Goal: Transaction & Acquisition: Purchase product/service

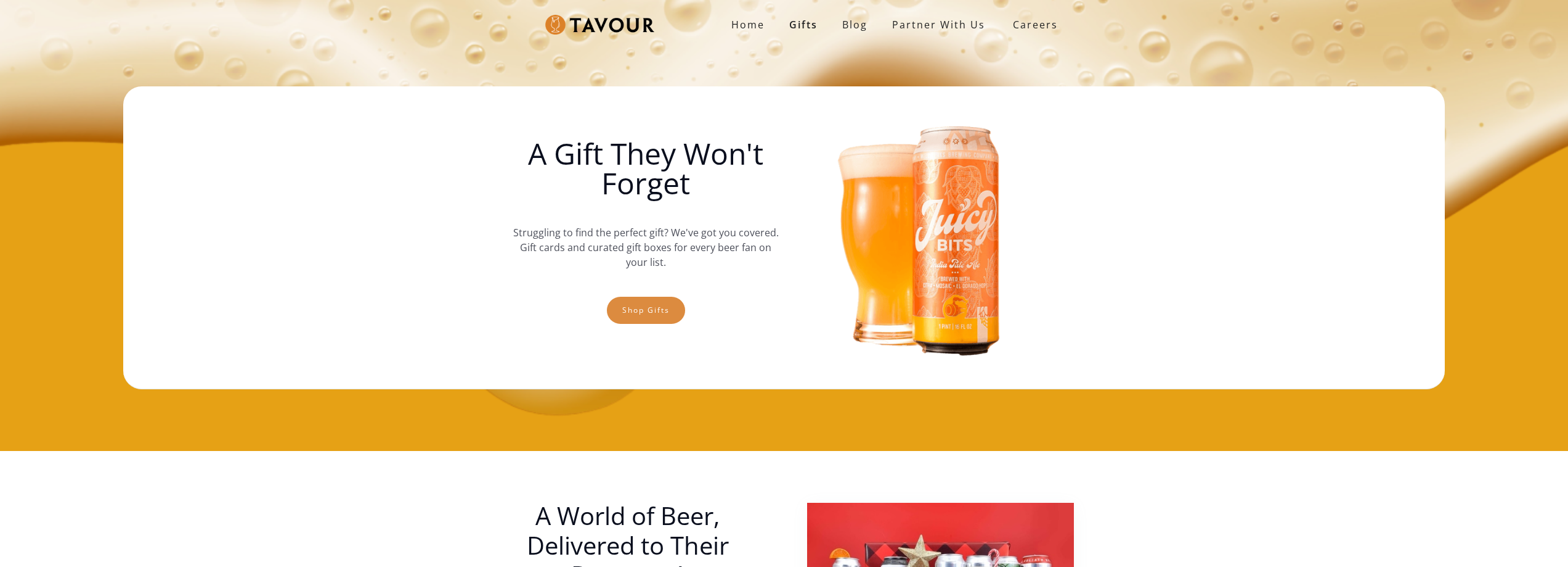
click at [659, 308] on link "Shop gifts" at bounding box center [646, 310] width 78 height 27
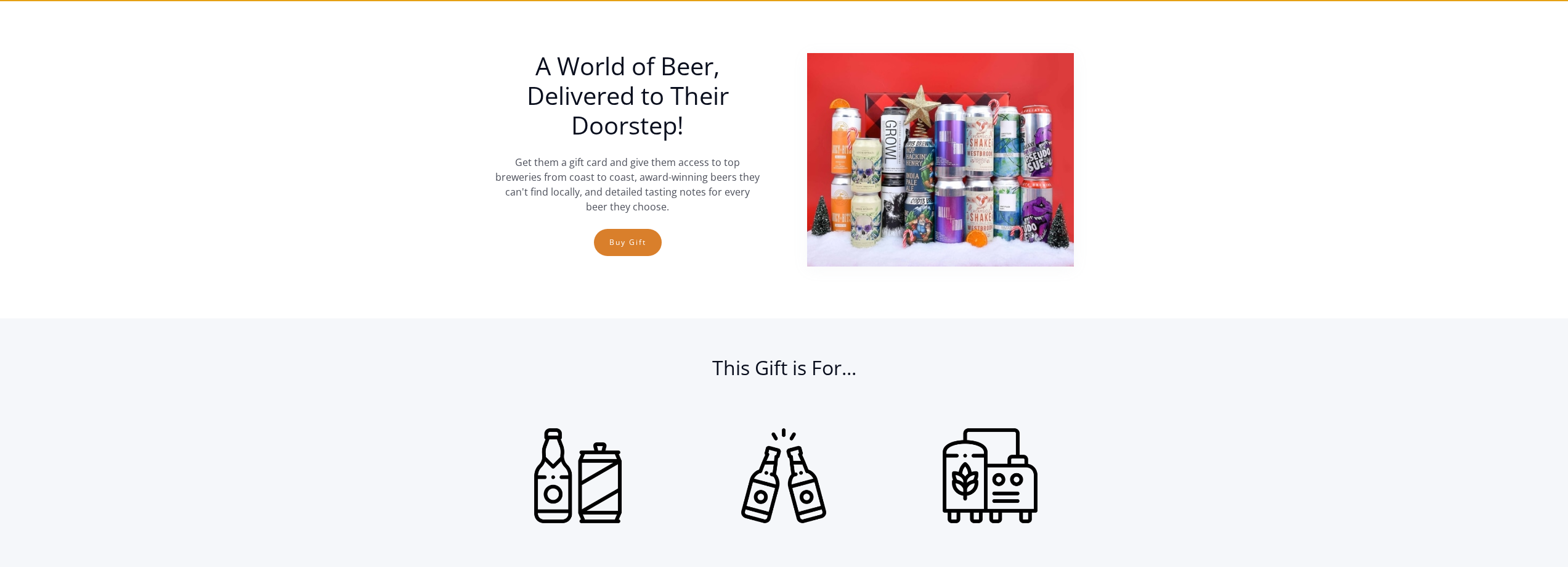
scroll to position [451, 0]
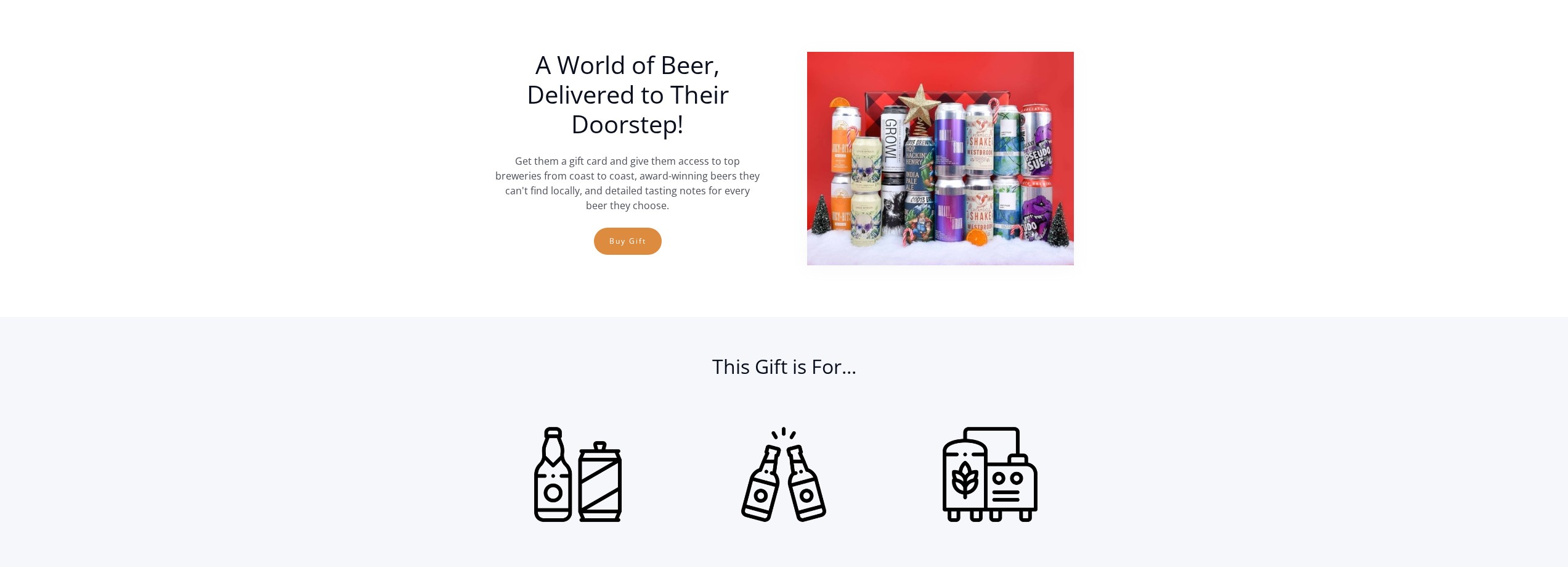
click at [635, 242] on link "Buy Gift" at bounding box center [628, 241] width 68 height 27
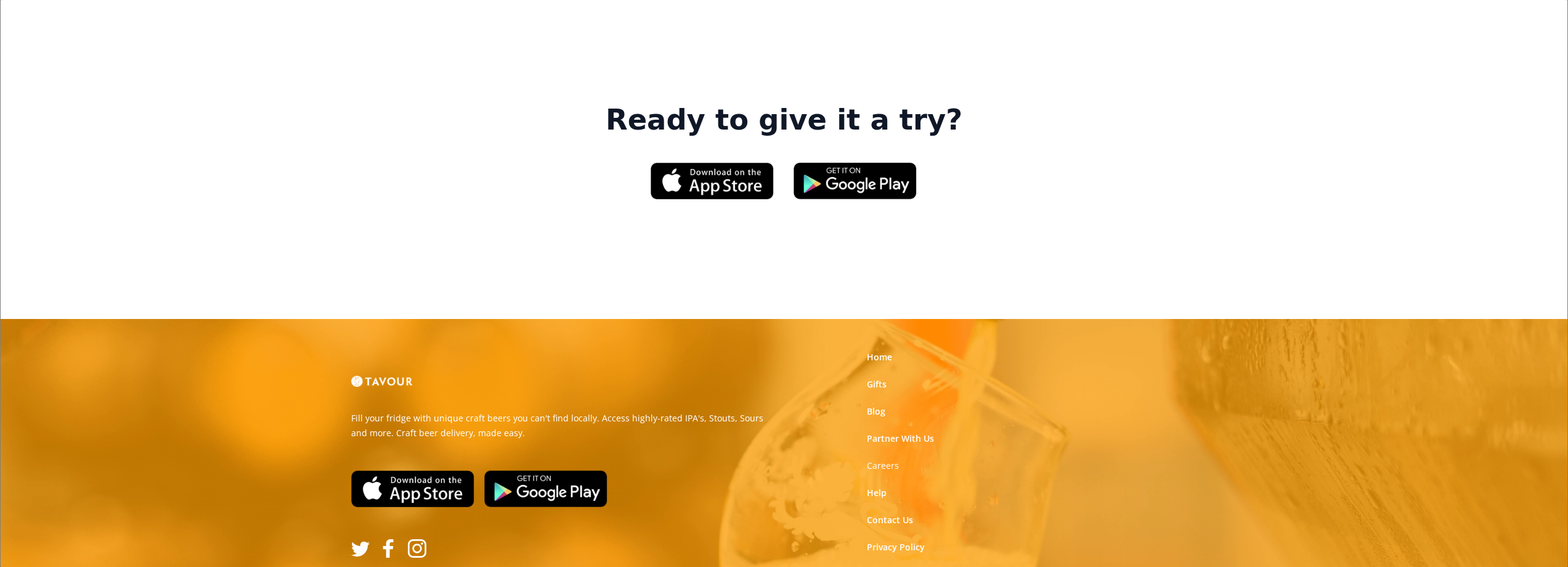
scroll to position [1826, 0]
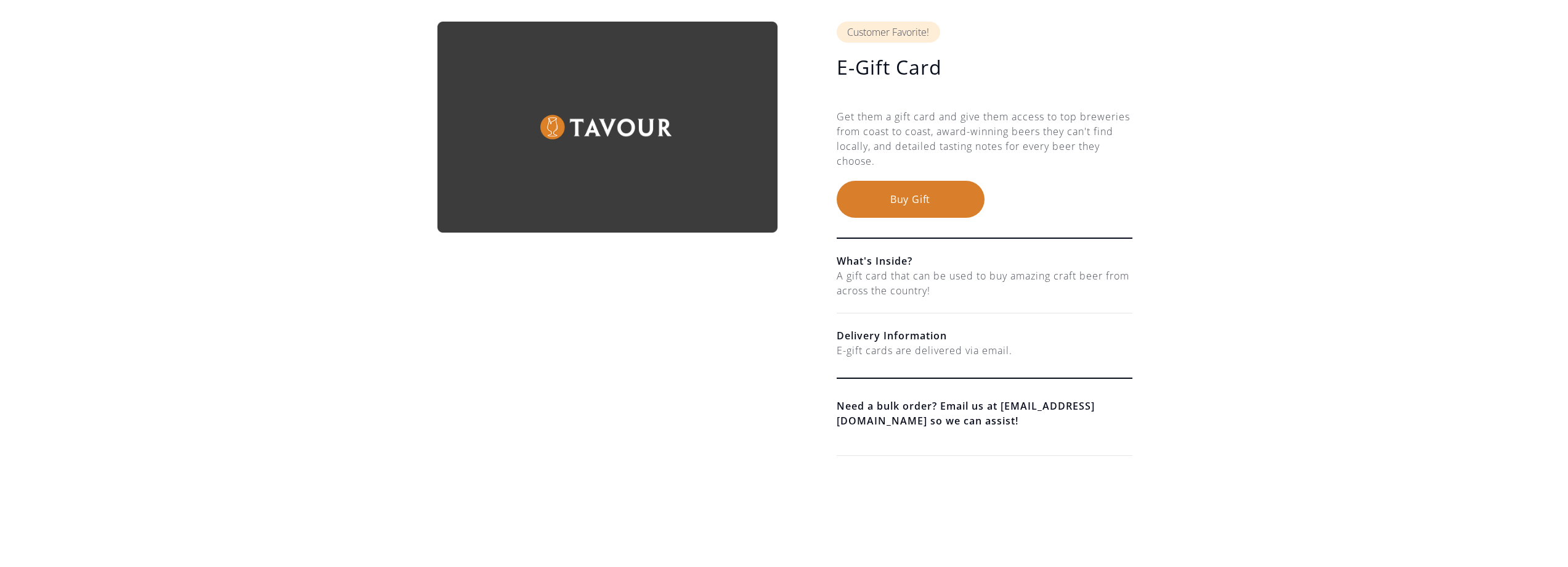
scroll to position [124, 0]
click at [907, 203] on button "Buy Gift" at bounding box center [910, 198] width 148 height 37
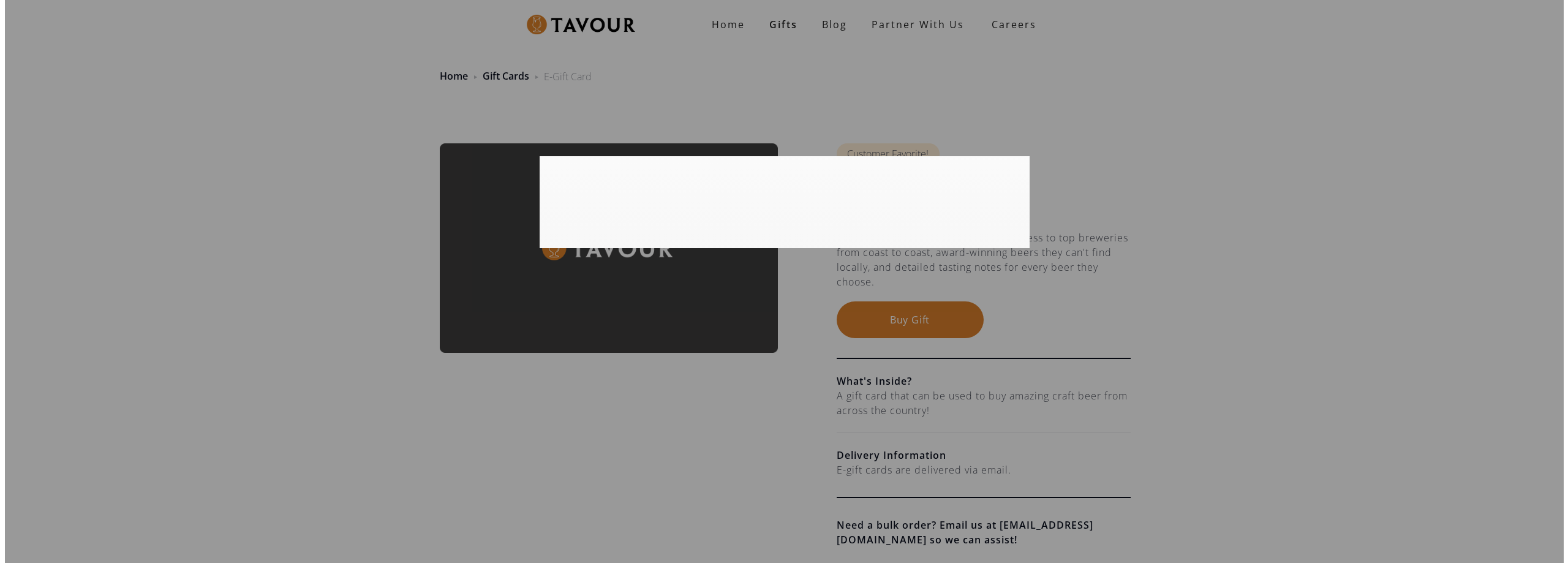
scroll to position [0, 0]
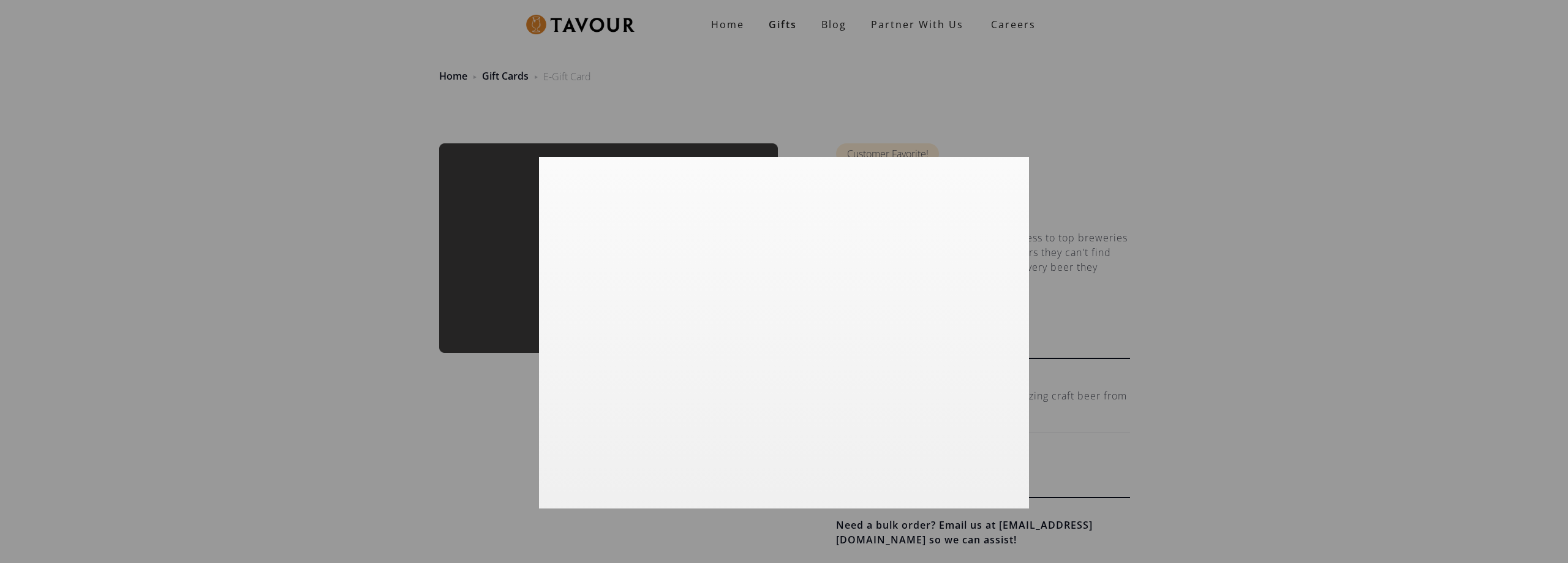
click at [1238, 290] on div at bounding box center [784, 282] width 1568 height 563
click at [1261, 287] on div at bounding box center [784, 282] width 1568 height 563
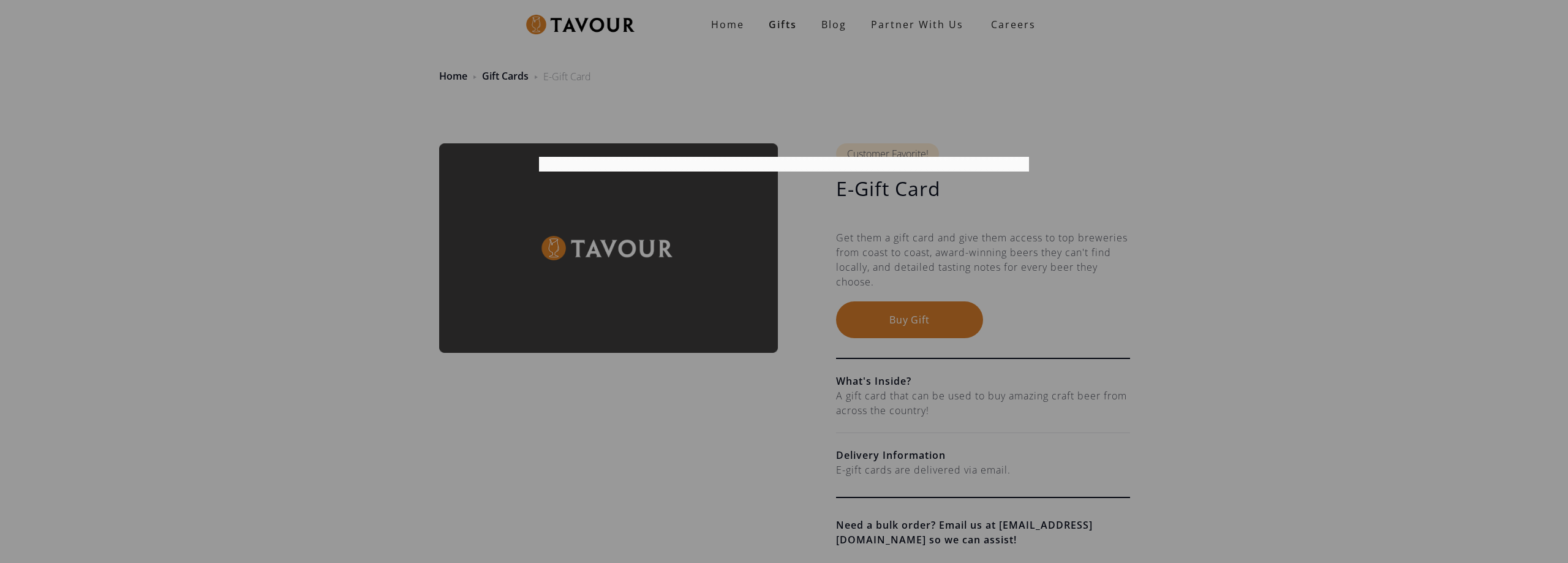
click at [850, 70] on div at bounding box center [784, 282] width 1568 height 563
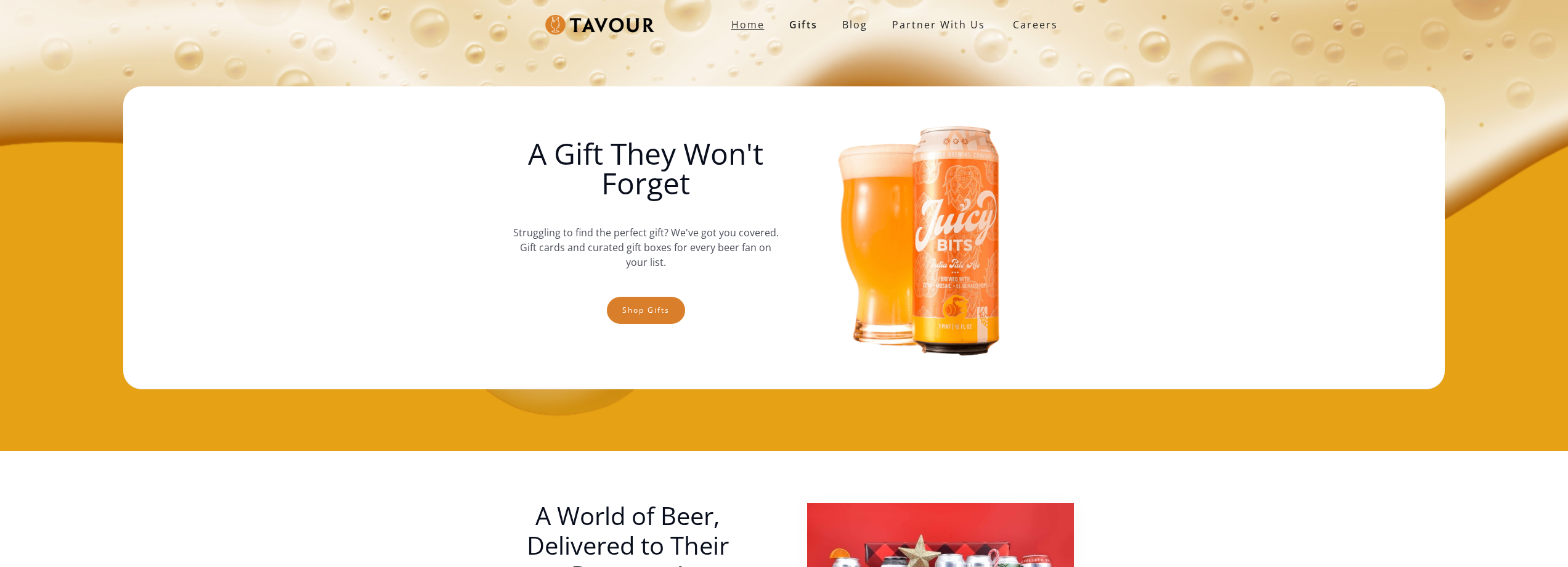
click at [736, 25] on strong "Home" at bounding box center [748, 24] width 33 height 13
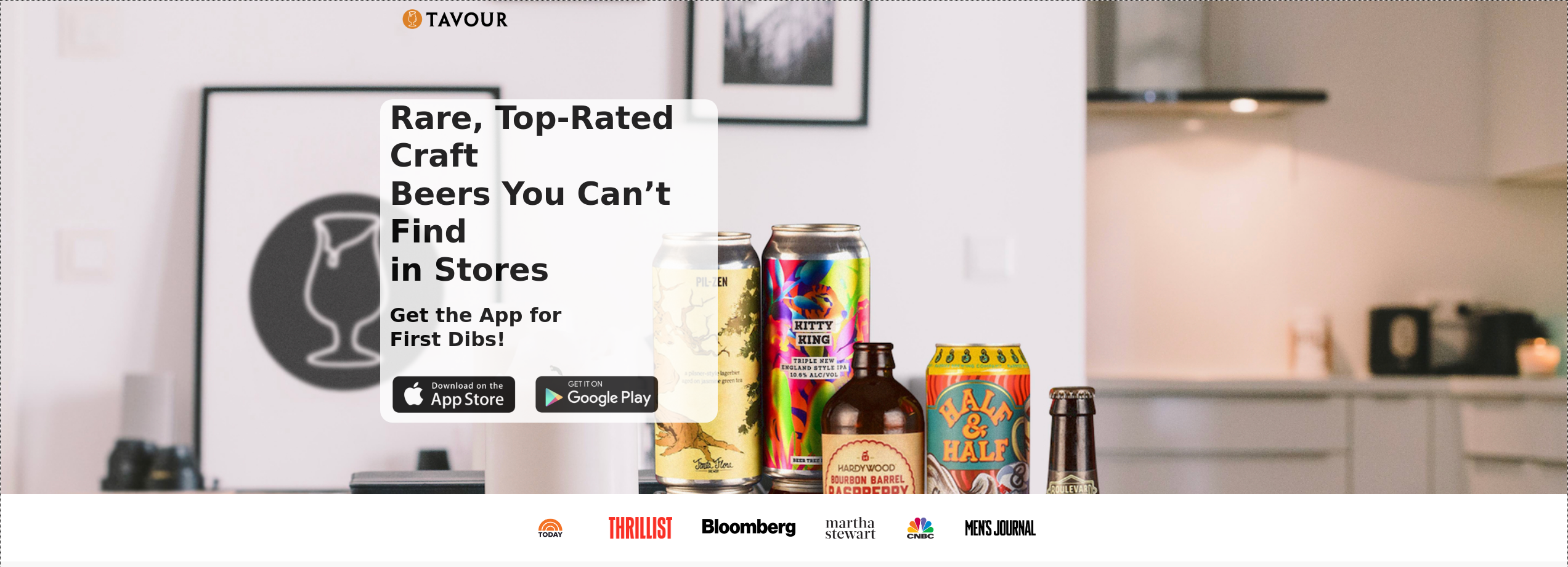
click at [617, 375] on img at bounding box center [597, 394] width 124 height 37
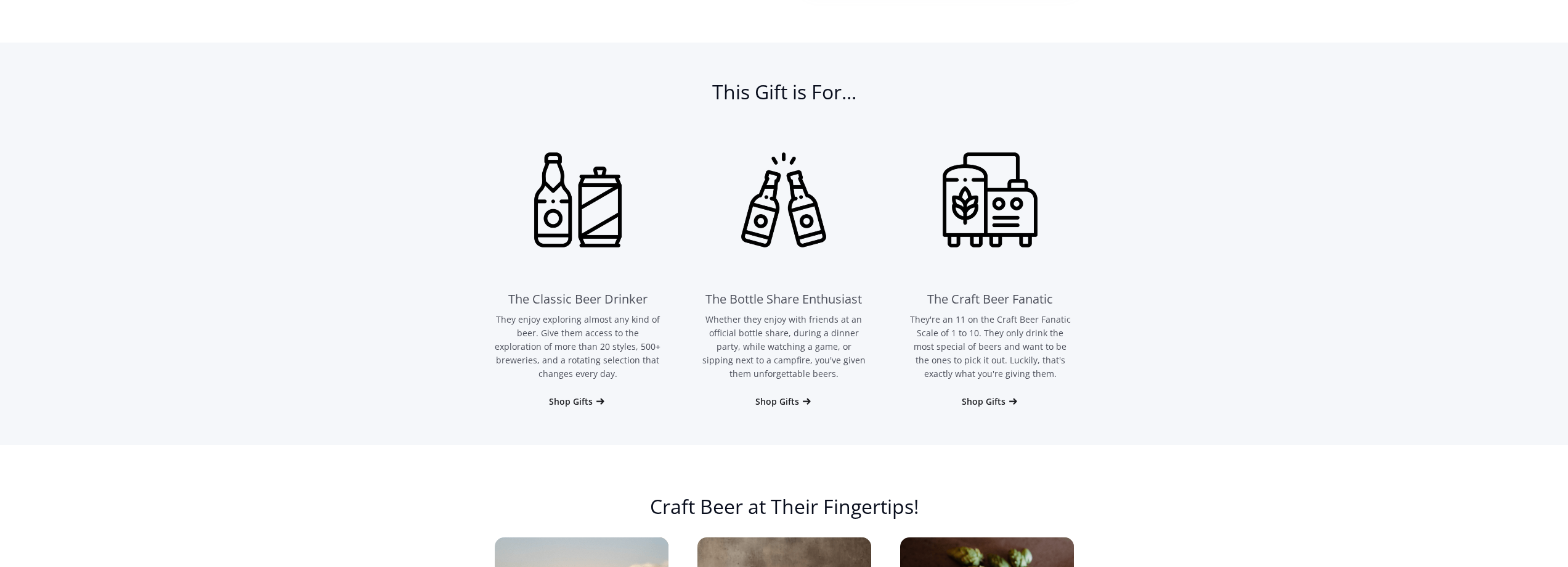
scroll to position [863, 0]
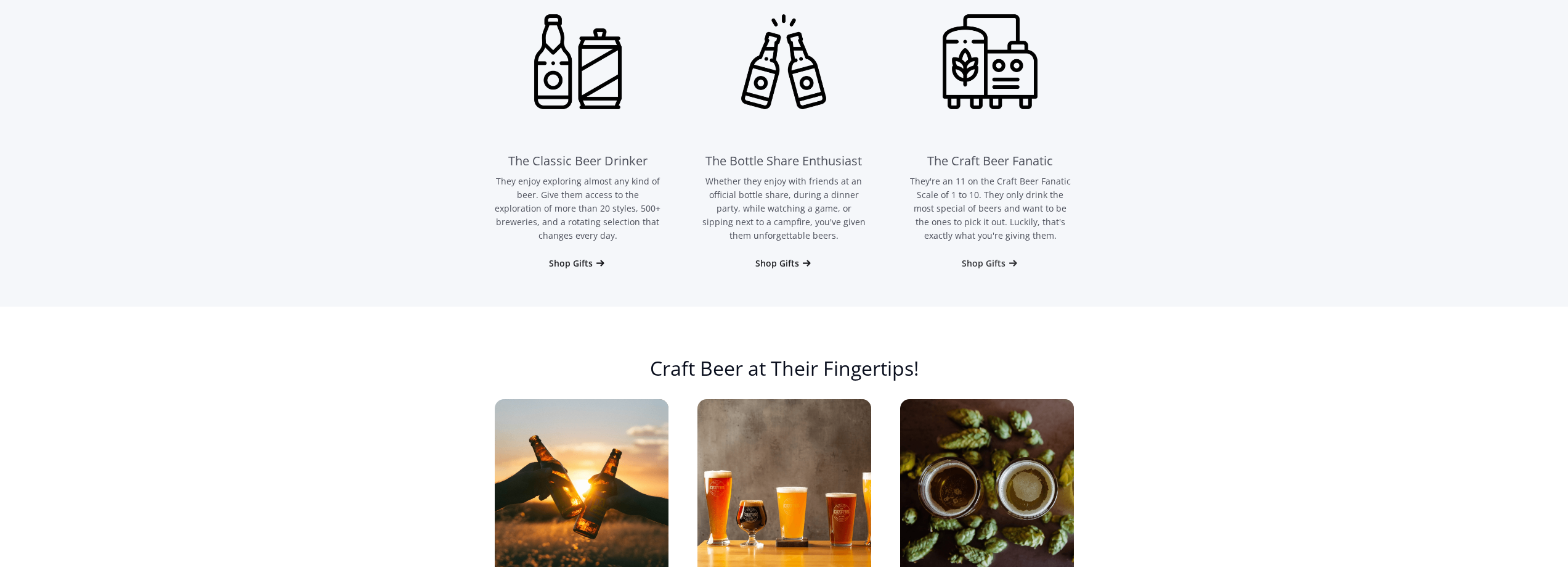
click at [993, 264] on div "Shop Gifts" at bounding box center [983, 263] width 44 height 13
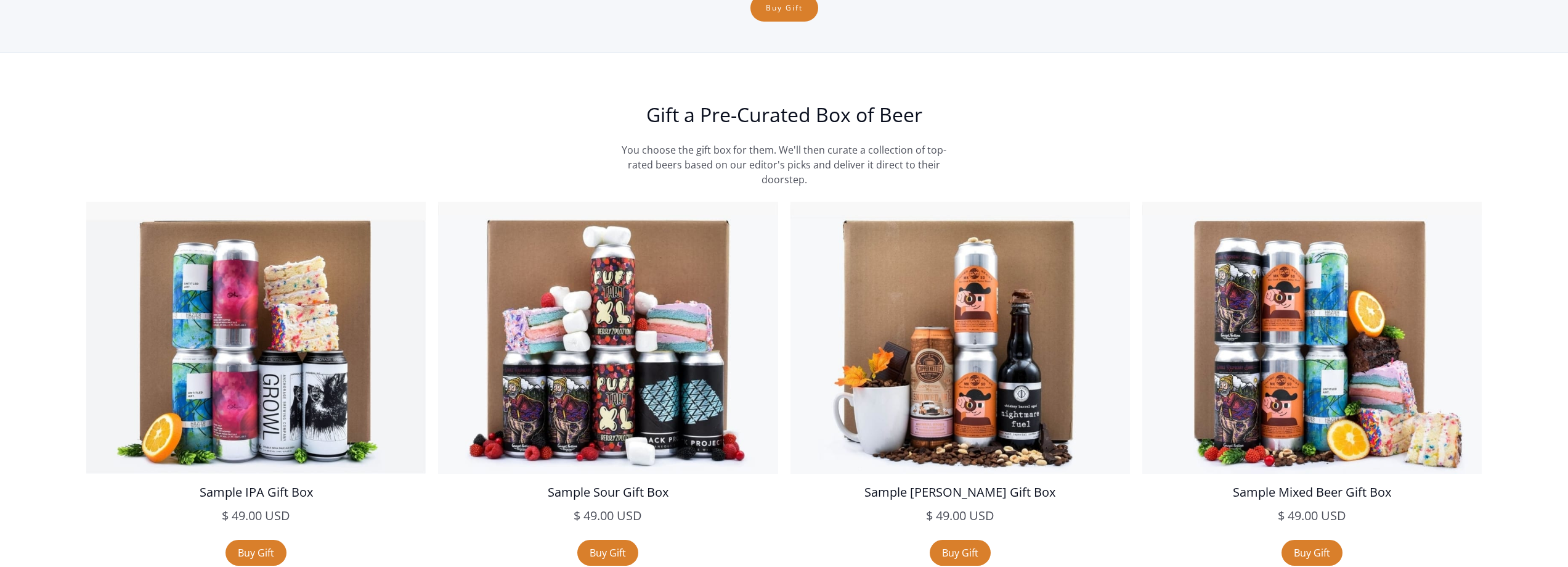
scroll to position [1848, 0]
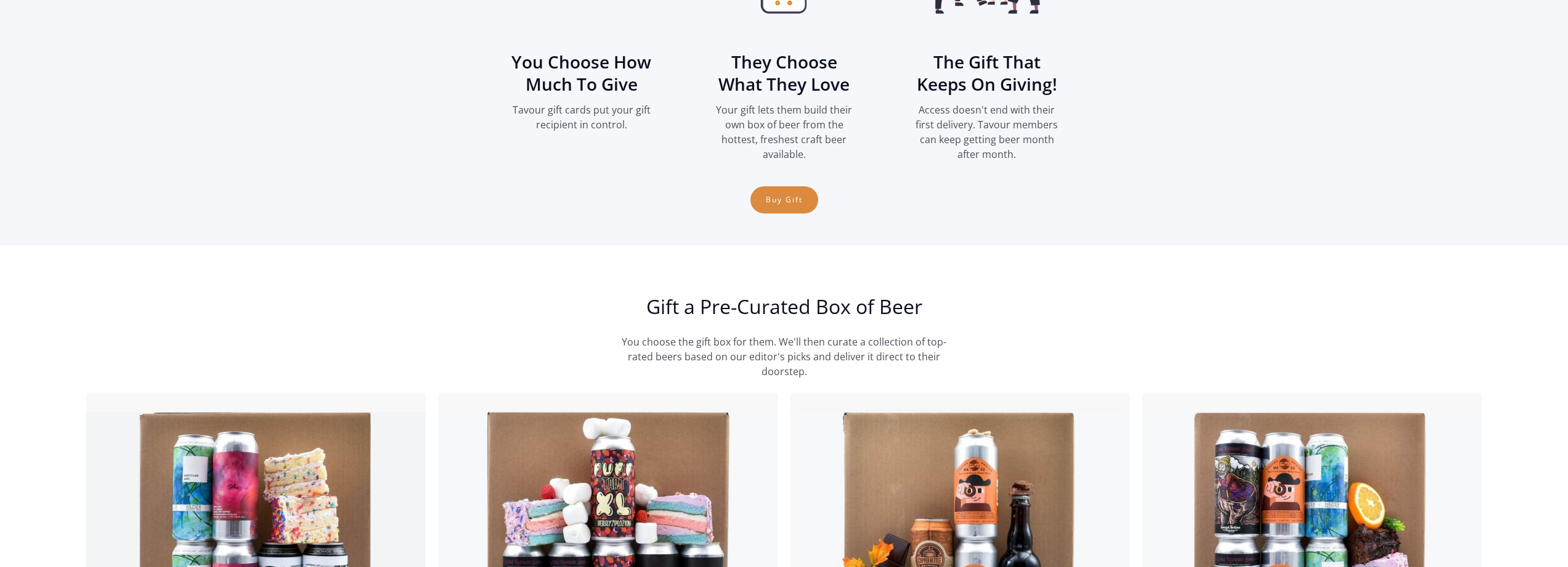
click at [781, 197] on link "Buy Gift" at bounding box center [785, 200] width 68 height 27
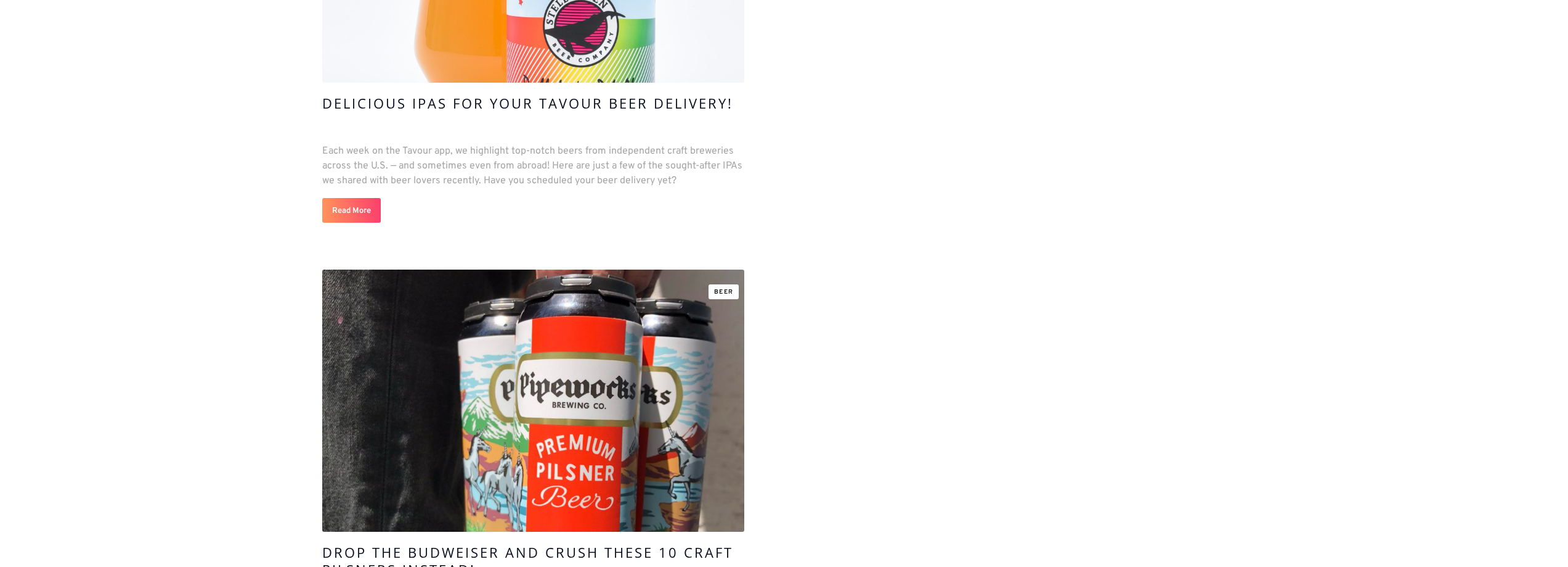
scroll to position [1665, 0]
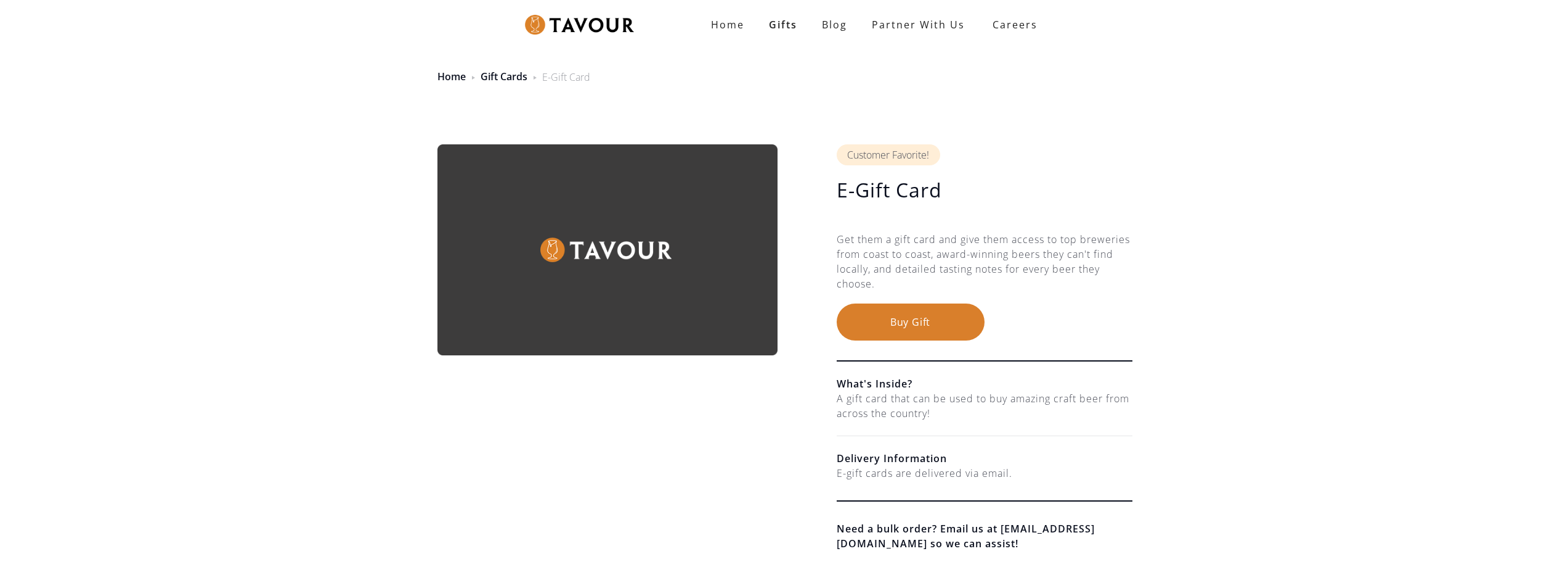
click at [885, 330] on button "Buy Gift" at bounding box center [910, 322] width 148 height 37
